Goal: Task Accomplishment & Management: Manage account settings

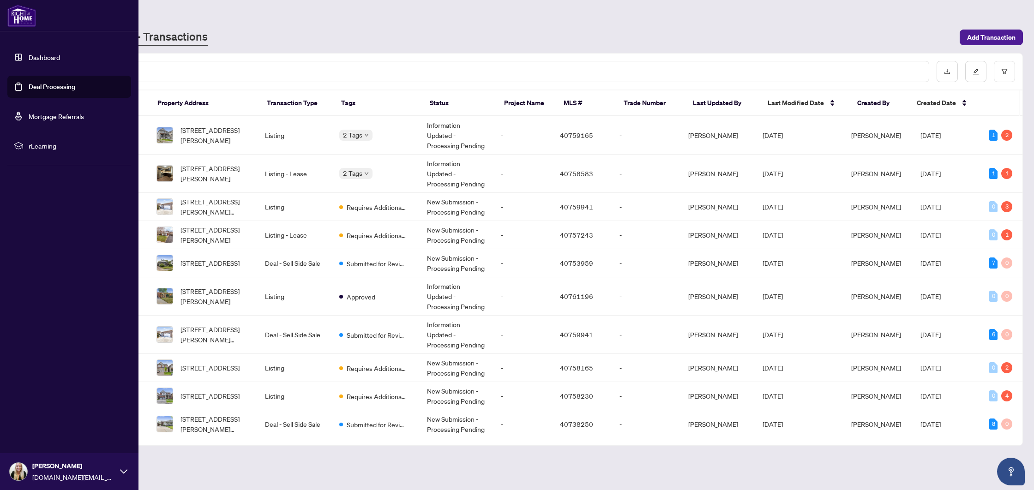
scroll to position [0, 0]
click at [29, 89] on link "Deal Processing" at bounding box center [52, 87] width 47 height 8
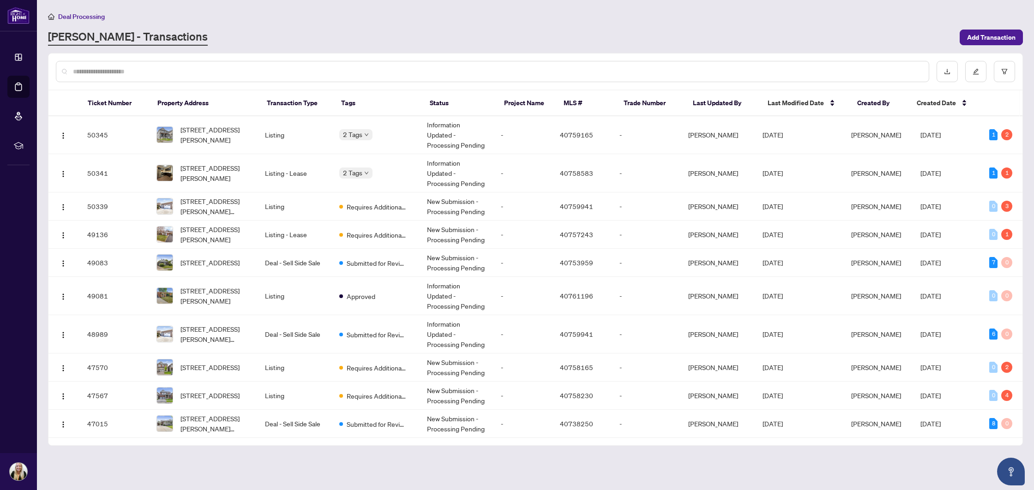
click at [137, 78] on div at bounding box center [492, 71] width 873 height 21
click at [139, 74] on input "text" at bounding box center [497, 71] width 849 height 10
type input "****"
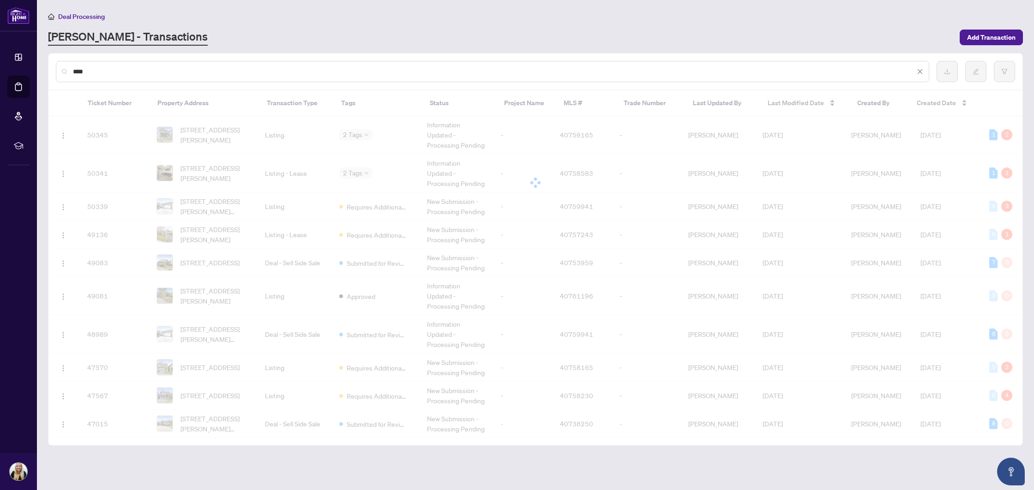
scroll to position [0, 0]
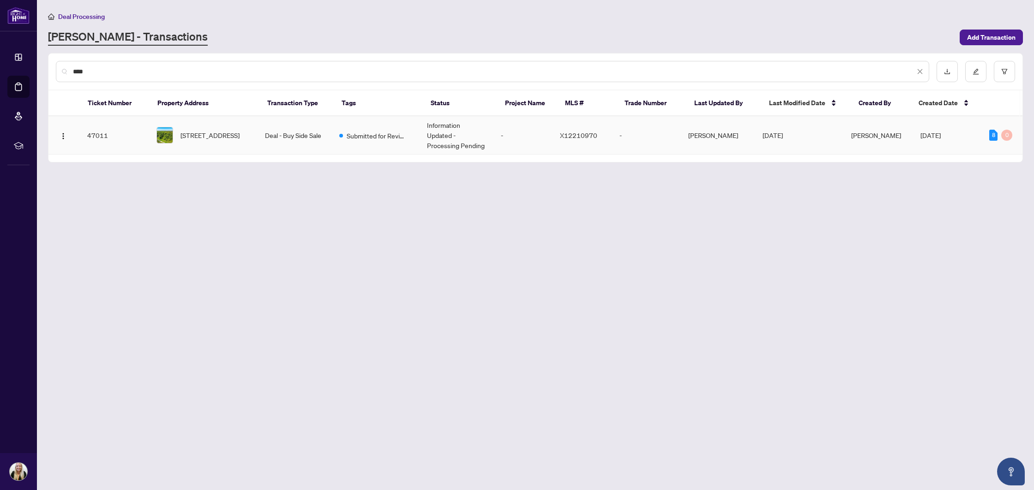
click at [293, 128] on td "Deal - Buy Side Sale" at bounding box center [295, 135] width 74 height 38
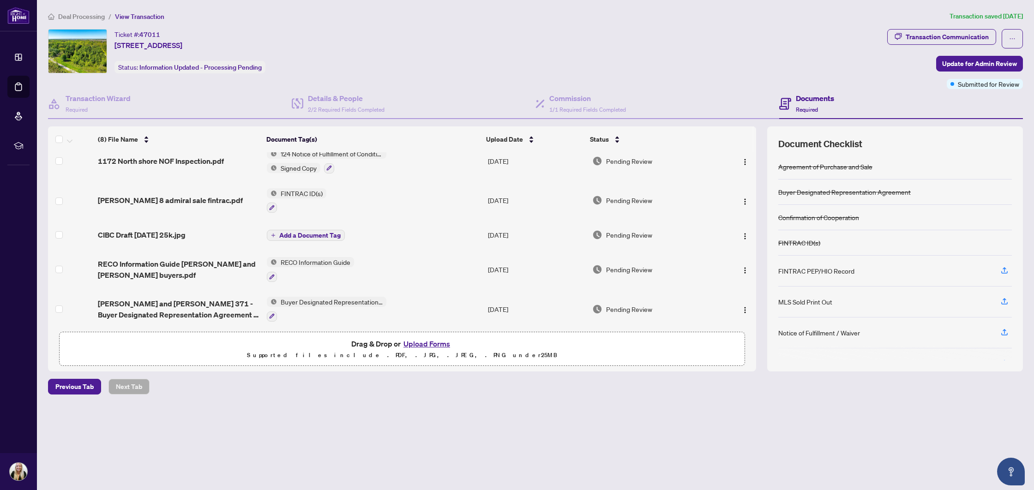
scroll to position [49, 0]
click at [417, 347] on button "Upload Forms" at bounding box center [427, 344] width 52 height 12
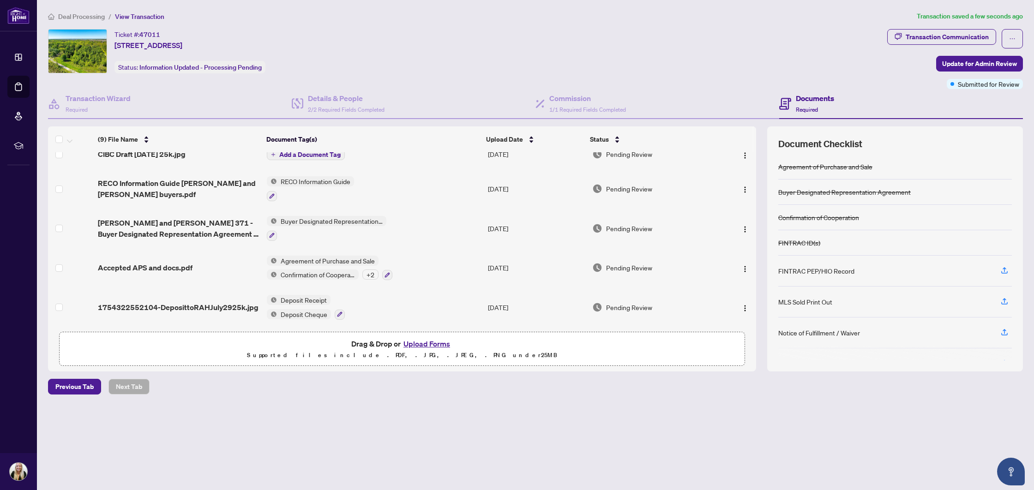
scroll to position [0, 0]
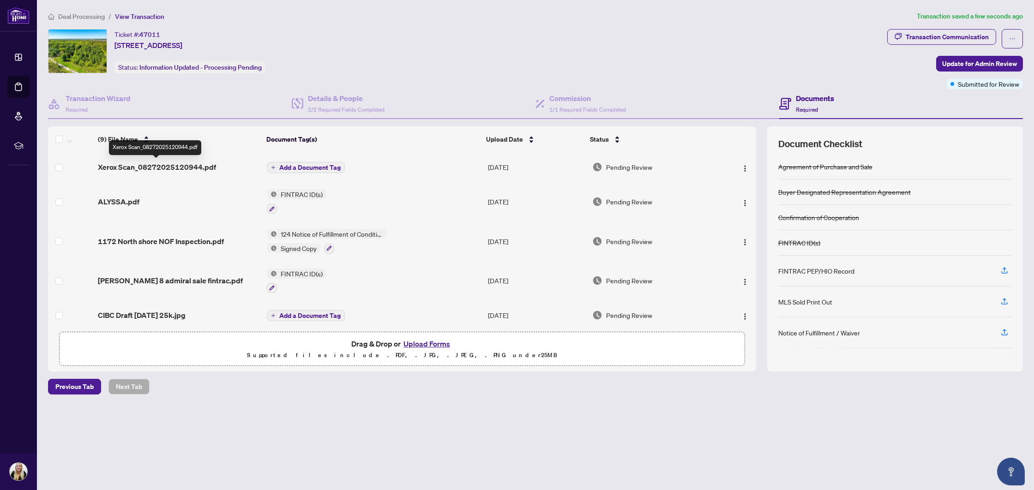
click at [191, 168] on span "Xerox Scan_08272025120944.pdf" at bounding box center [157, 167] width 118 height 11
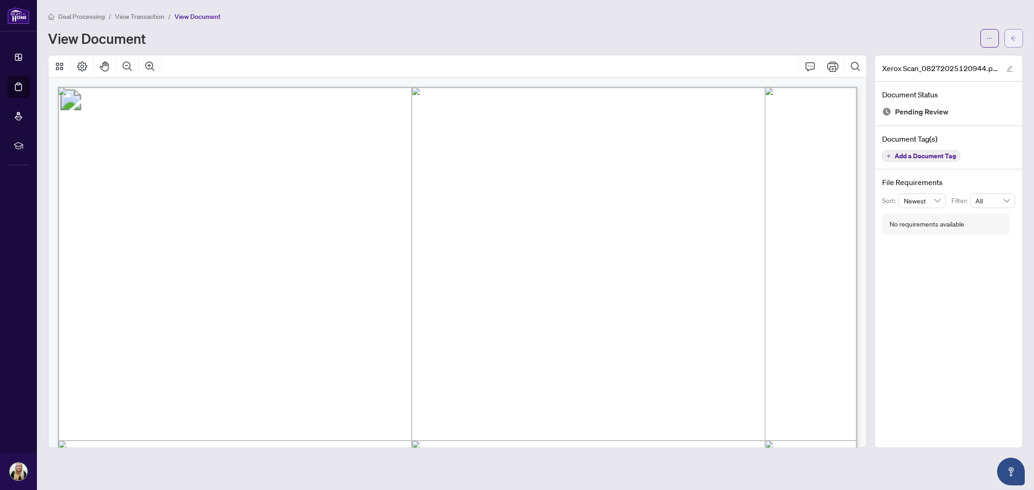
click at [1011, 38] on icon "arrow-left" at bounding box center [1014, 38] width 6 height 6
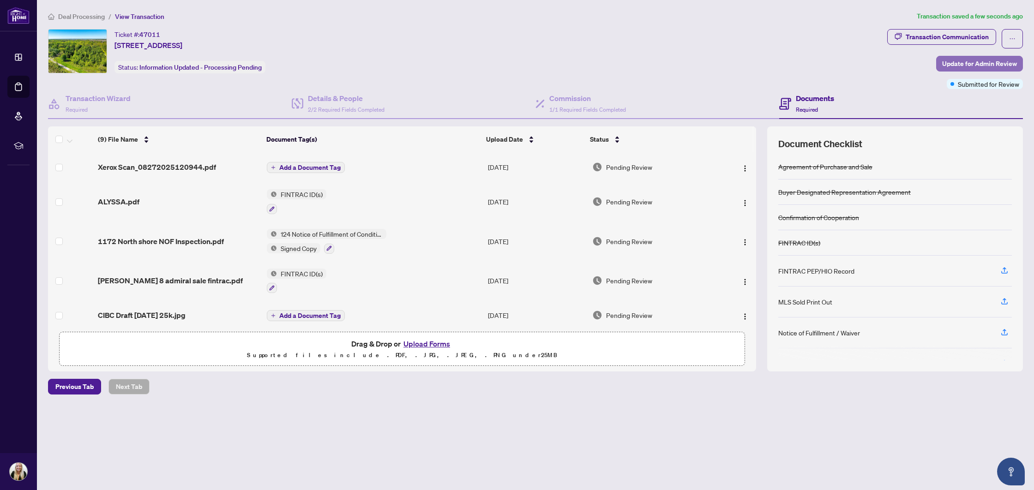
click at [960, 65] on span "Update for Admin Review" at bounding box center [979, 63] width 75 height 15
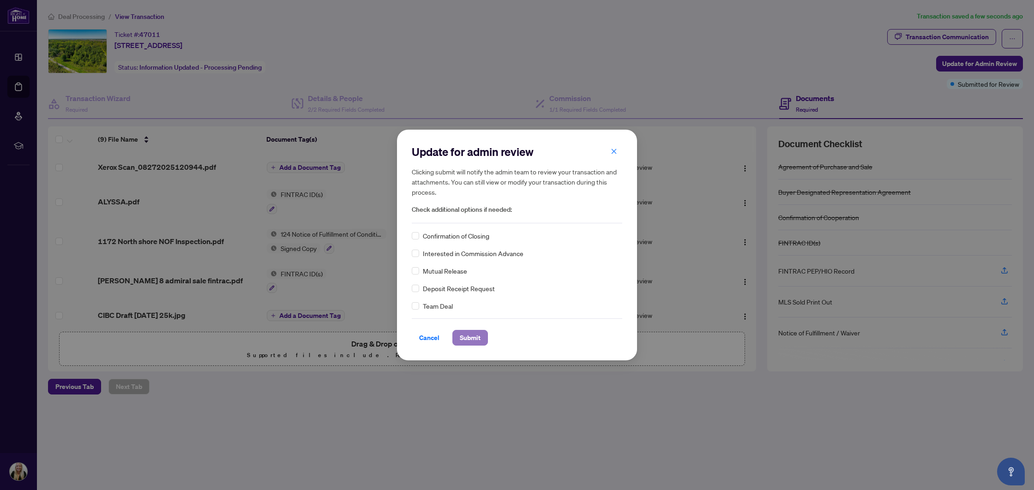
click at [468, 340] on span "Submit" at bounding box center [470, 338] width 21 height 15
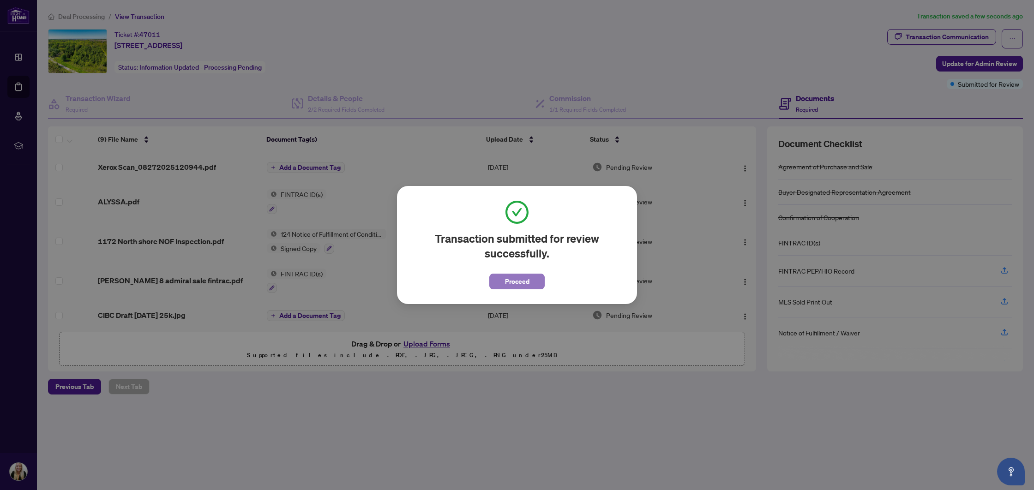
click at [496, 278] on button "Proceed" at bounding box center [516, 282] width 55 height 16
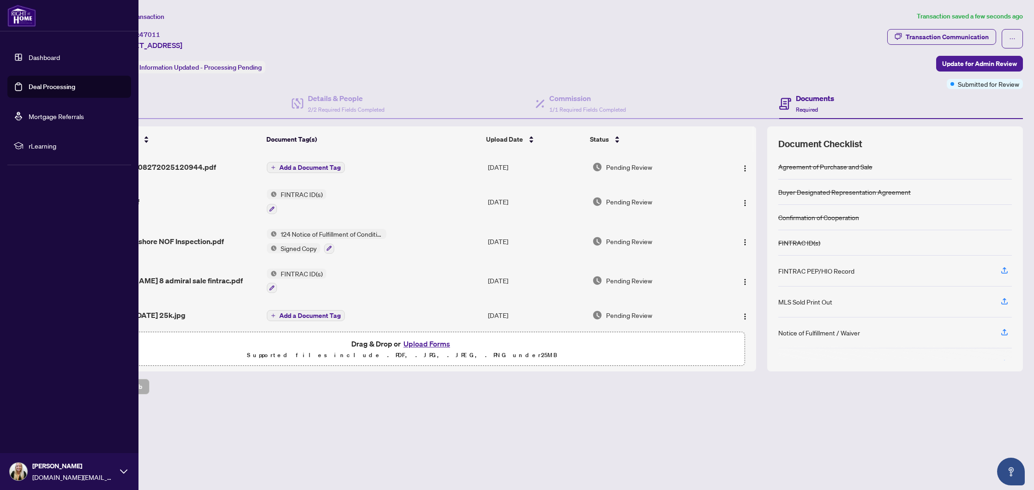
click at [37, 90] on link "Deal Processing" at bounding box center [52, 87] width 47 height 8
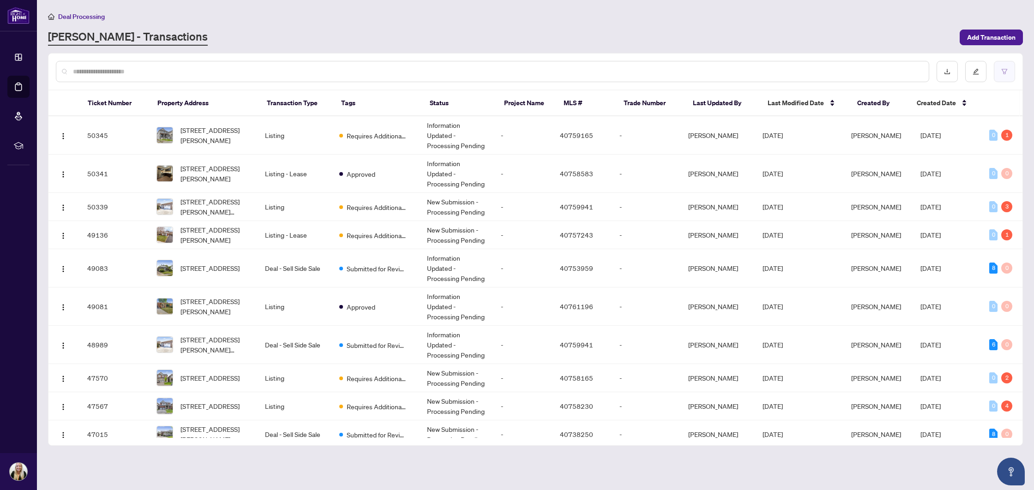
click at [1000, 71] on button "button" at bounding box center [1004, 71] width 21 height 21
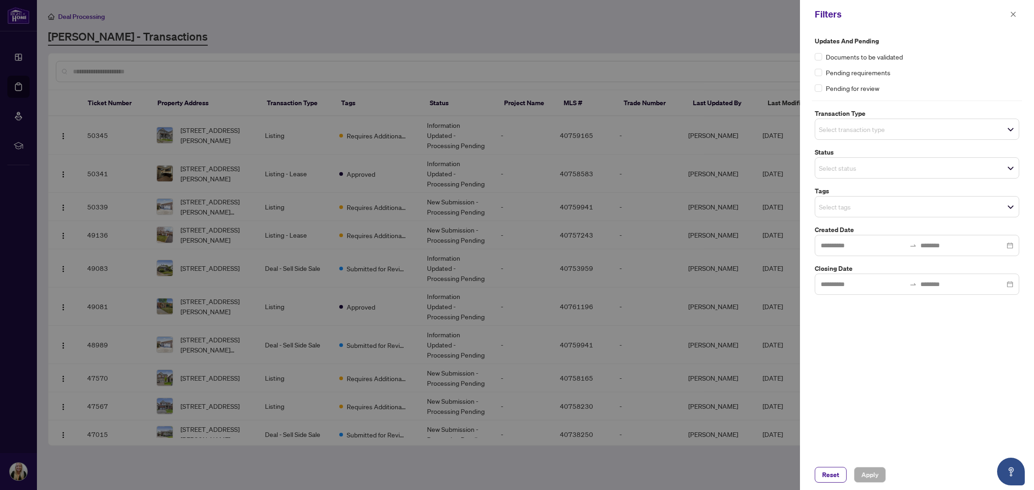
click at [873, 129] on input "search" at bounding box center [851, 129] width 65 height 11
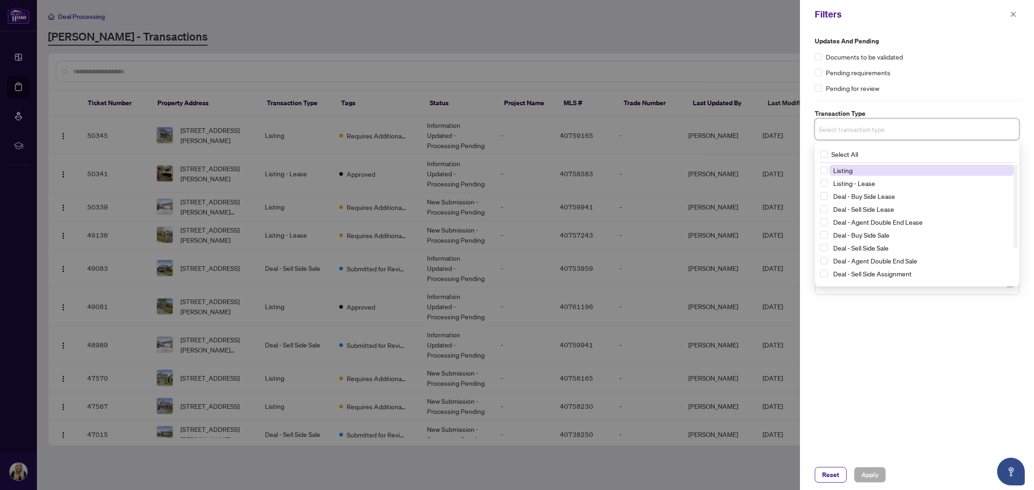
click at [865, 169] on span "Listing" at bounding box center [922, 170] width 184 height 11
drag, startPoint x: 980, startPoint y: 416, endPoint x: 945, endPoint y: 446, distance: 46.2
click at [980, 416] on div "Updates and Pending Documents to be validated Pending requirements Pending for …" at bounding box center [917, 244] width 234 height 431
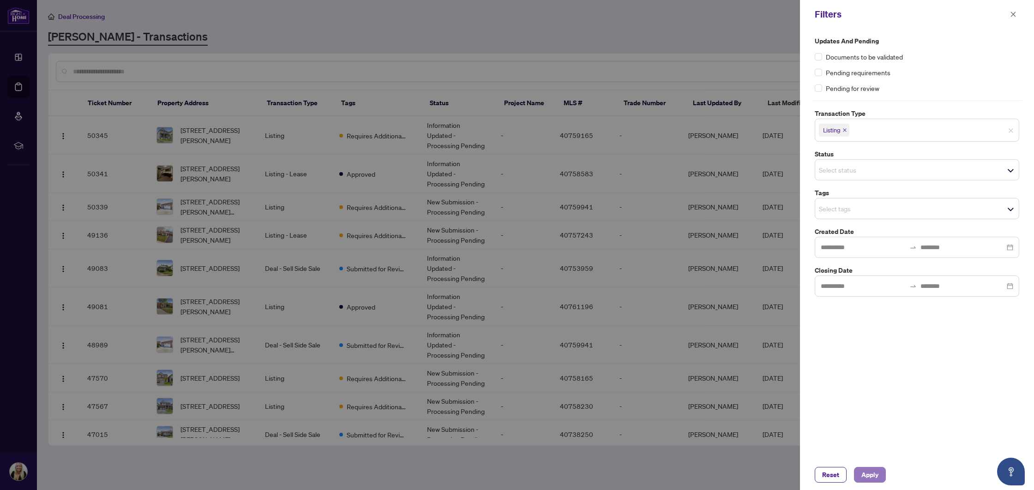
click at [858, 475] on button "Apply" at bounding box center [870, 475] width 32 height 16
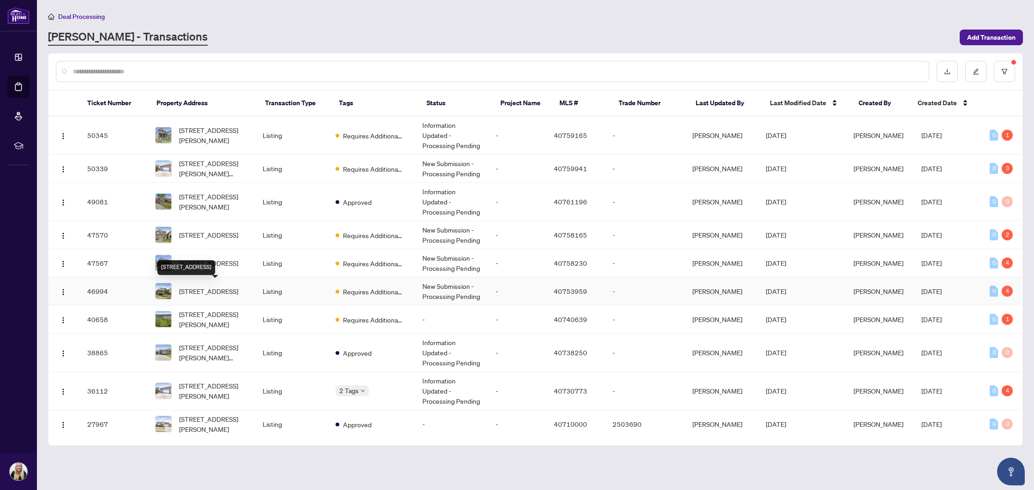
copy div "[STREET_ADDRESS]"
drag, startPoint x: 175, startPoint y: 287, endPoint x: 234, endPoint y: 287, distance: 58.2
click at [234, 287] on div "[STREET_ADDRESS]" at bounding box center [201, 291] width 92 height 17
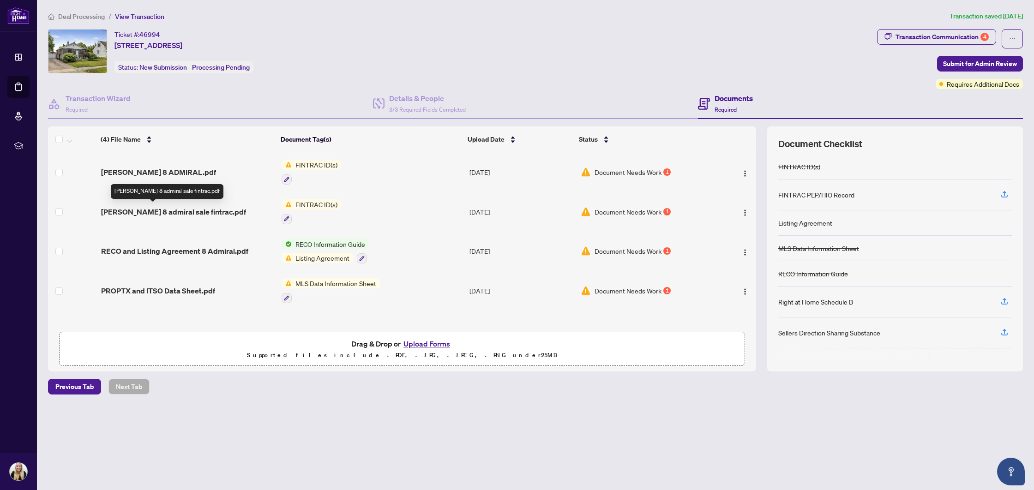
scroll to position [0, 0]
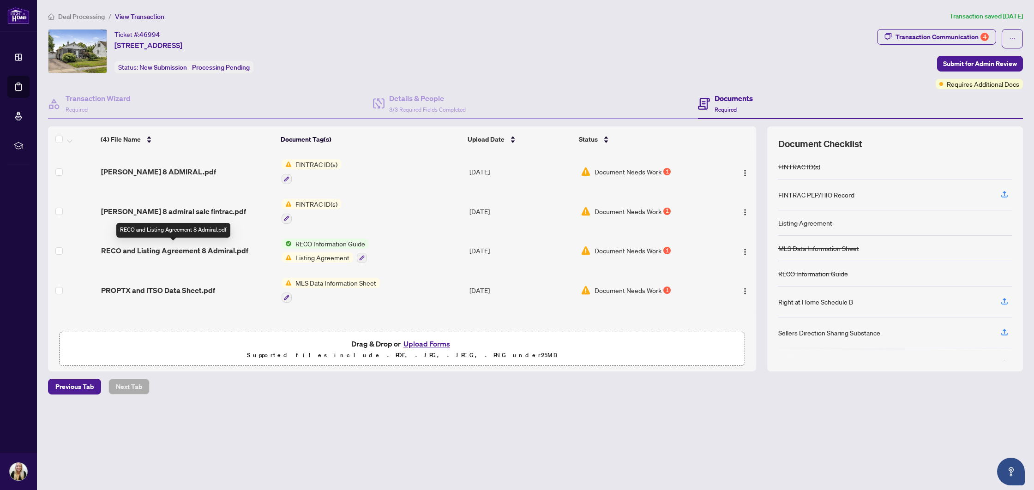
click at [176, 252] on span "RECO and Listing Agreement 8 Admiral.pdf" at bounding box center [174, 250] width 147 height 11
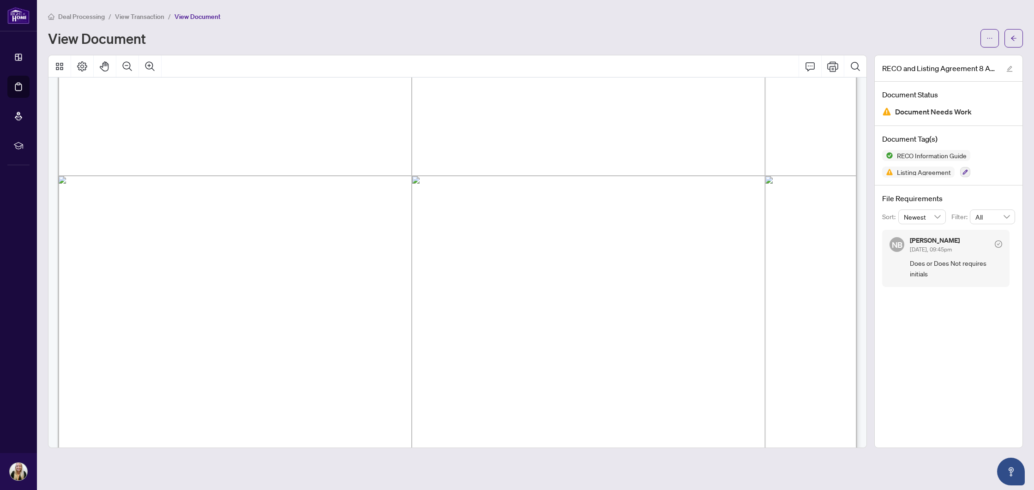
scroll to position [1343, 0]
